Goal: Navigation & Orientation: Find specific page/section

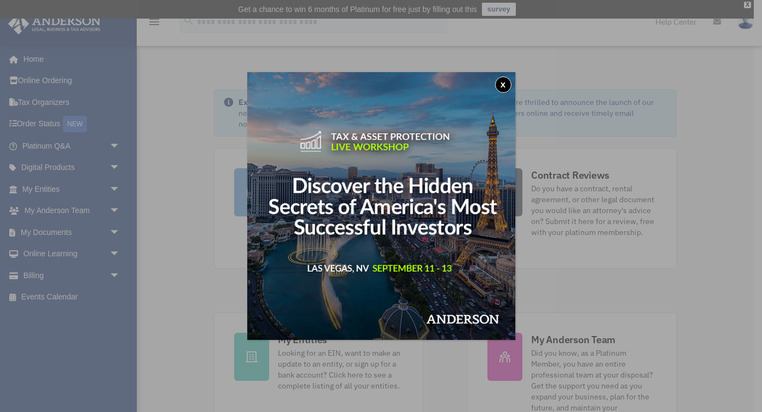
click at [505, 85] on button "x" at bounding box center [503, 85] width 16 height 16
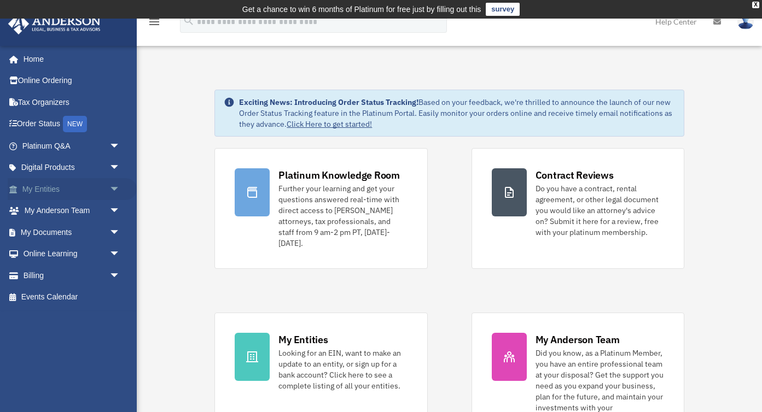
click at [43, 196] on link "My Entities arrow_drop_down" at bounding box center [72, 189] width 129 height 22
click at [115, 185] on span "arrow_drop_down" at bounding box center [120, 189] width 22 height 22
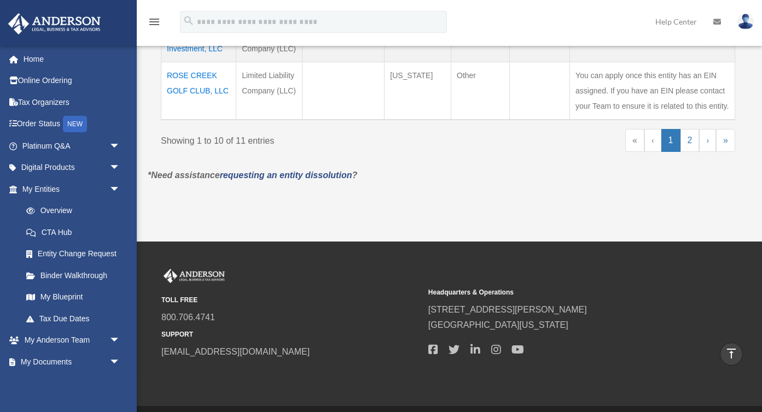
scroll to position [718, 0]
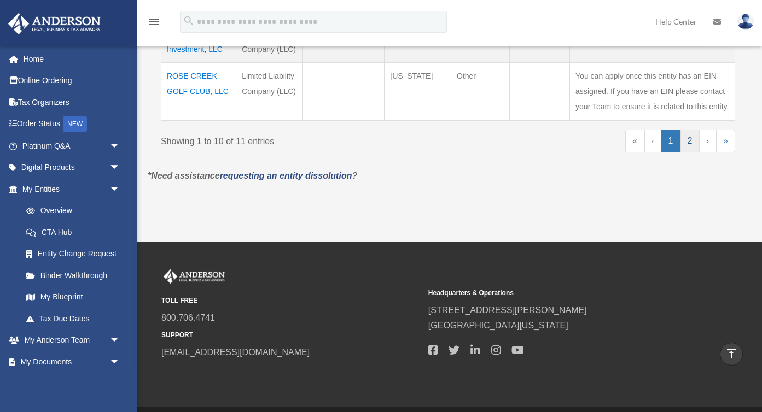
click at [691, 140] on link "2" at bounding box center [689, 141] width 19 height 23
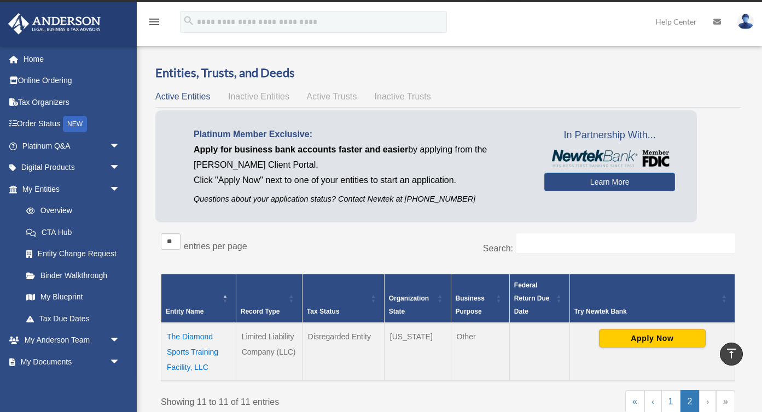
scroll to position [0, 0]
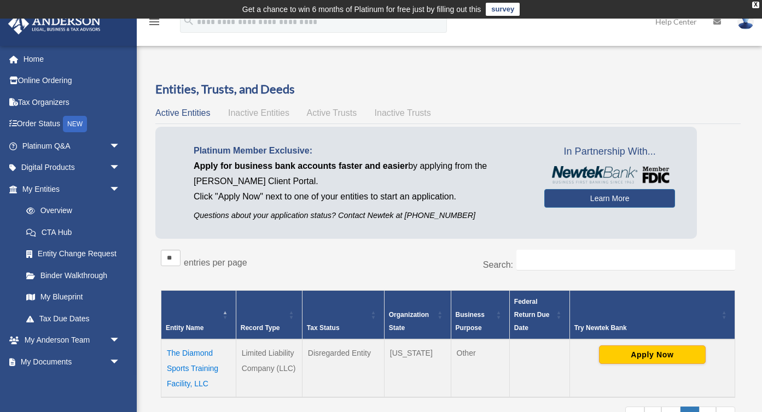
click at [320, 113] on span "Active Trusts" at bounding box center [332, 112] width 50 height 9
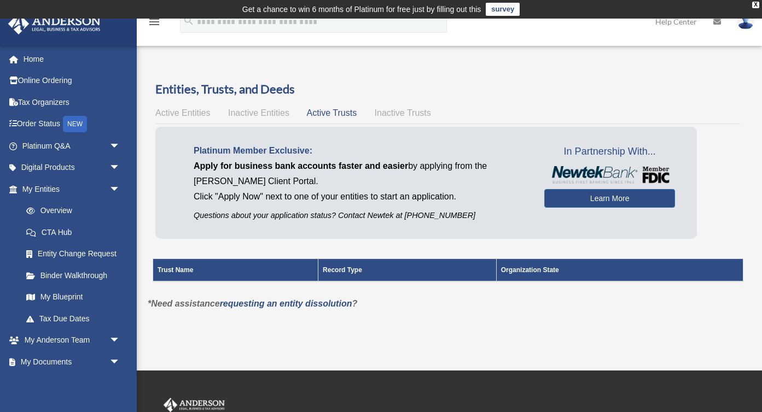
click at [388, 108] on span "Inactive Trusts" at bounding box center [403, 112] width 56 height 9
click at [323, 109] on span "Active Trusts" at bounding box center [332, 112] width 50 height 9
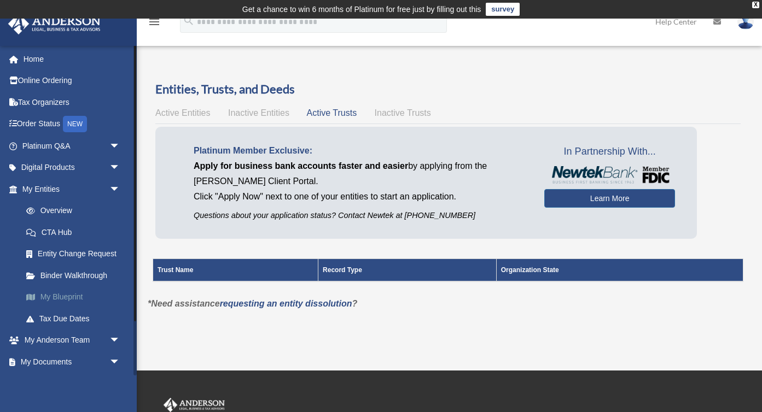
click at [56, 299] on link "My Blueprint" at bounding box center [75, 298] width 121 height 22
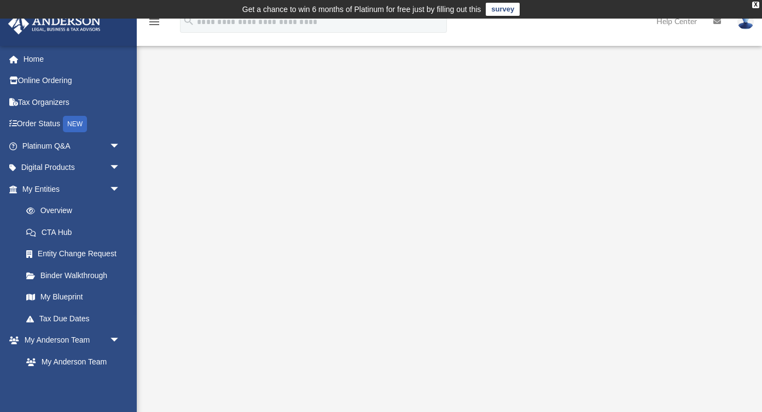
click at [244, 69] on div at bounding box center [449, 291] width 625 height 461
click at [252, 41] on div "menu search Site Menu add bradamartin@yahoo.com My Profile Reset Password Logou…" at bounding box center [380, 26] width 745 height 37
click at [756, 7] on div "X" at bounding box center [755, 5] width 7 height 7
